Goal: Find contact information: Find contact information

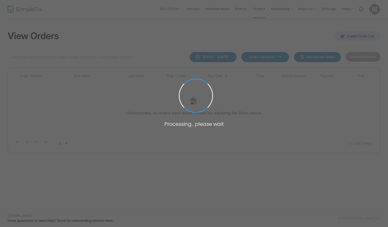
type input "diazsmithm@gmail.com"
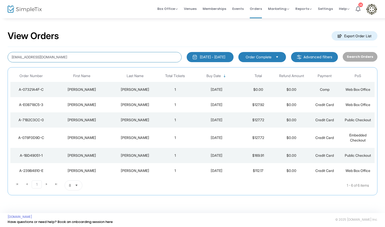
click at [57, 54] on input "diazsmithm@gmail.com" at bounding box center [95, 57] width 174 height 10
click at [139, 89] on div "Smith" at bounding box center [135, 89] width 44 height 5
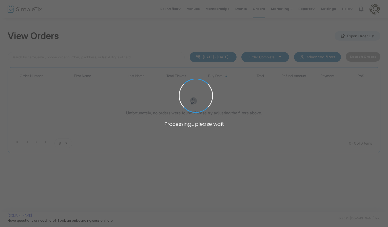
type input "[EMAIL_ADDRESS][DOMAIN_NAME]"
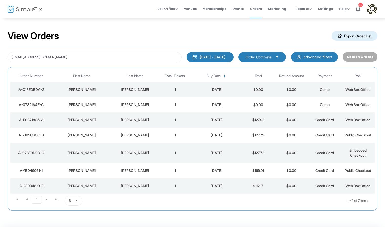
click at [133, 90] on div "[PERSON_NAME]" at bounding box center [135, 89] width 44 height 5
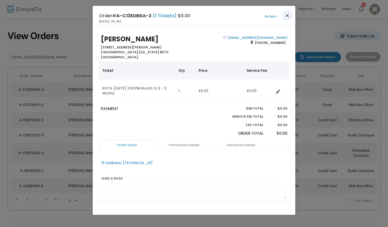
click at [289, 14] on button "Close" at bounding box center [287, 15] width 7 height 7
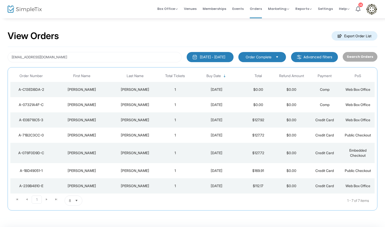
click at [142, 89] on div "Smith" at bounding box center [135, 89] width 44 height 5
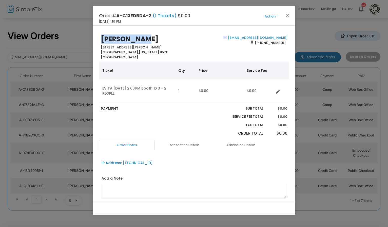
drag, startPoint x: 150, startPoint y: 40, endPoint x: 96, endPoint y: 37, distance: 54.0
click at [96, 37] on div "Marty Smith 4434 East Cooper Circle Tucson, Arizona 85711 United States diazsmi…" at bounding box center [194, 114] width 202 height 176
copy b "Marty Smith"
drag, startPoint x: 288, startPoint y: 38, endPoint x: 222, endPoint y: 37, distance: 65.3
click at [222, 37] on div "Marty Smith 4434 East Cooper Circle Tucson, Arizona 85711 United States diazsmi…" at bounding box center [193, 47] width 195 height 24
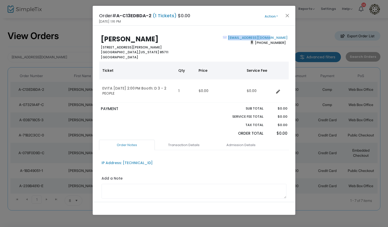
copy b "diazsmithm@gmail.com"
drag, startPoint x: 287, startPoint y: 43, endPoint x: 257, endPoint y: 43, distance: 30.4
click at [257, 43] on div "Marty Smith 4434 East Cooper Circle Tucson, Arizona 85711 United States diazsmi…" at bounding box center [193, 47] width 195 height 24
copy span "(520) 850-2610"
drag, startPoint x: 147, startPoint y: 47, endPoint x: 105, endPoint y: 37, distance: 43.6
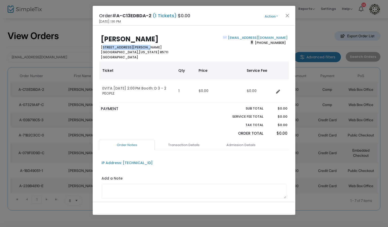
click at [96, 49] on div "Marty Smith 4434 East Cooper Circle Tucson, Arizona 85711 United States diazsmi…" at bounding box center [194, 114] width 202 height 176
copy b "4434 East Cooper Circle"
drag, startPoint x: 145, startPoint y: 39, endPoint x: 73, endPoint y: 37, distance: 71.9
click at [73, 37] on ngb-modal-window "Order# A-C13EDBDA-2 (1 Tickets) $0.00 8/26/2025 1:16 PM Action Mark Admitted Ed…" at bounding box center [194, 113] width 388 height 227
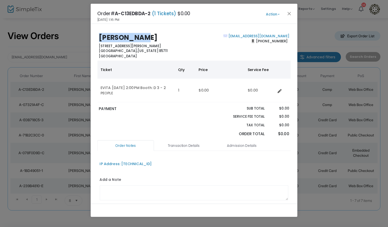
copy b "Marty Smith"
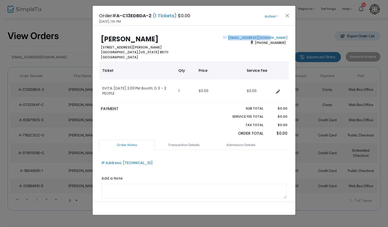
drag, startPoint x: 287, startPoint y: 38, endPoint x: 235, endPoint y: 36, distance: 51.9
click at [235, 36] on div "Marty Smith 4434 East Cooper Circle Tucson, Arizona 85711 United States diazsmi…" at bounding box center [193, 47] width 195 height 24
copy b "diazsmithm@gmail.com"
drag, startPoint x: 287, startPoint y: 41, endPoint x: 257, endPoint y: 45, distance: 30.3
click at [257, 45] on div "Marty Smith 4434 East Cooper Circle Tucson, Arizona 85711 United States diazsmi…" at bounding box center [193, 47] width 195 height 24
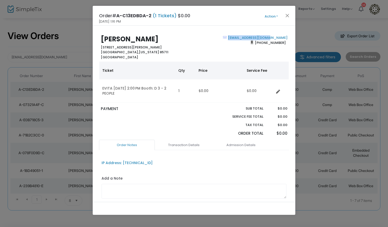
copy span "(520) 850-2610"
